Goal: Information Seeking & Learning: Learn about a topic

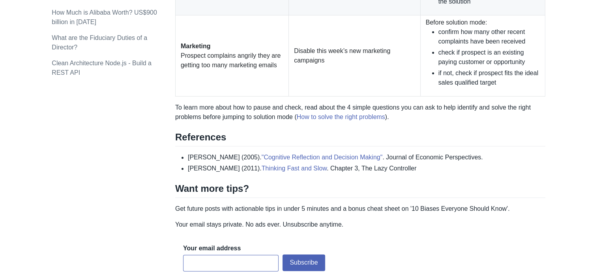
scroll to position [985, 0]
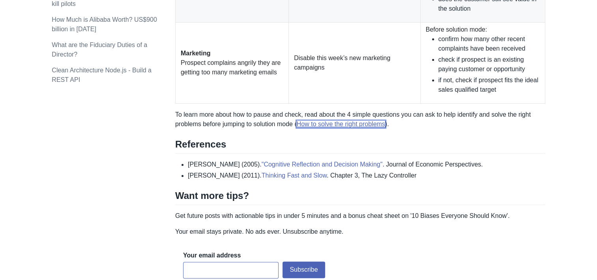
click at [340, 120] on link "How to solve the right problems" at bounding box center [341, 123] width 88 height 7
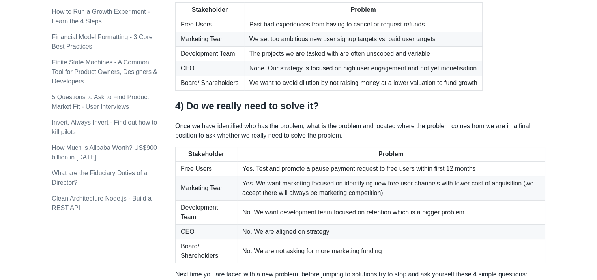
scroll to position [829, 0]
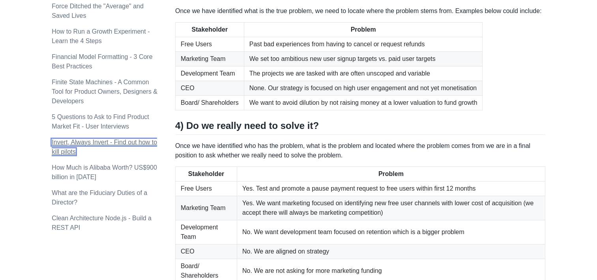
click at [141, 139] on link "Invert, Always Invert - Find out how to kill pilots" at bounding box center [104, 147] width 105 height 16
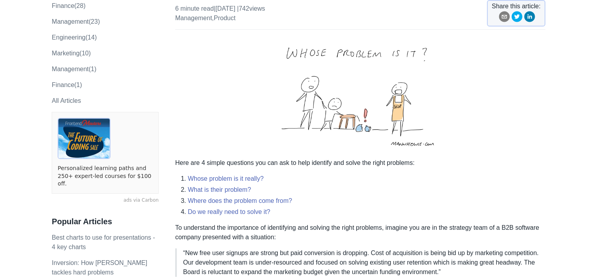
scroll to position [118, 0]
